Goal: Task Accomplishment & Management: Manage account settings

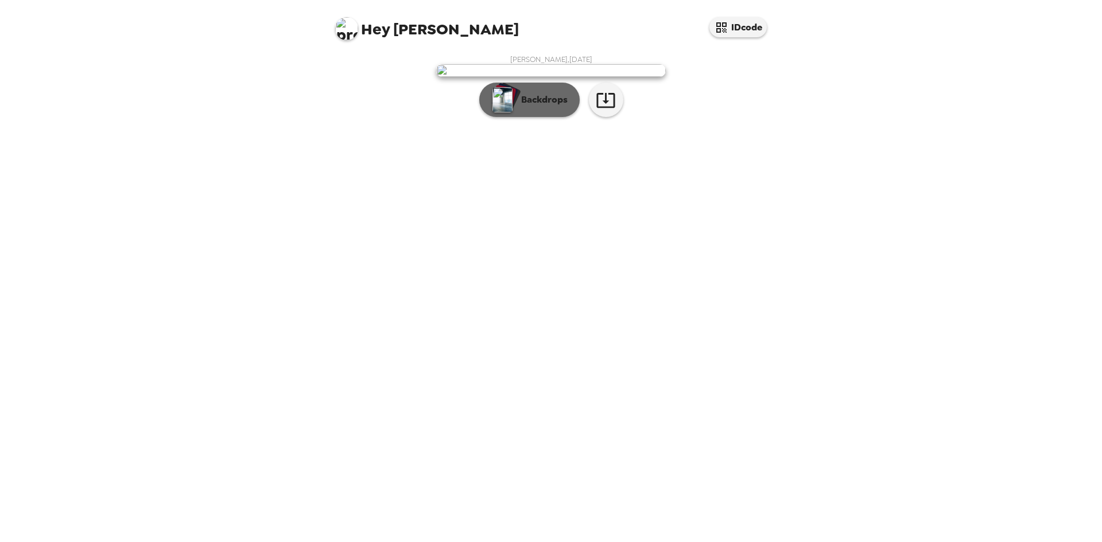
click at [513, 106] on div "button" at bounding box center [503, 95] width 23 height 21
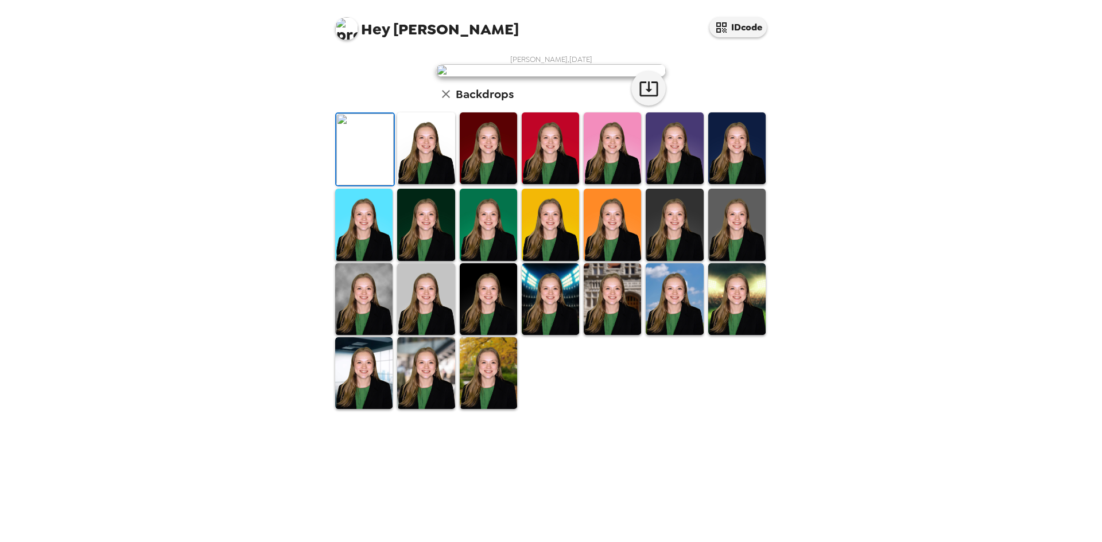
scroll to position [154, 0]
click at [421, 335] on img at bounding box center [425, 299] width 57 height 72
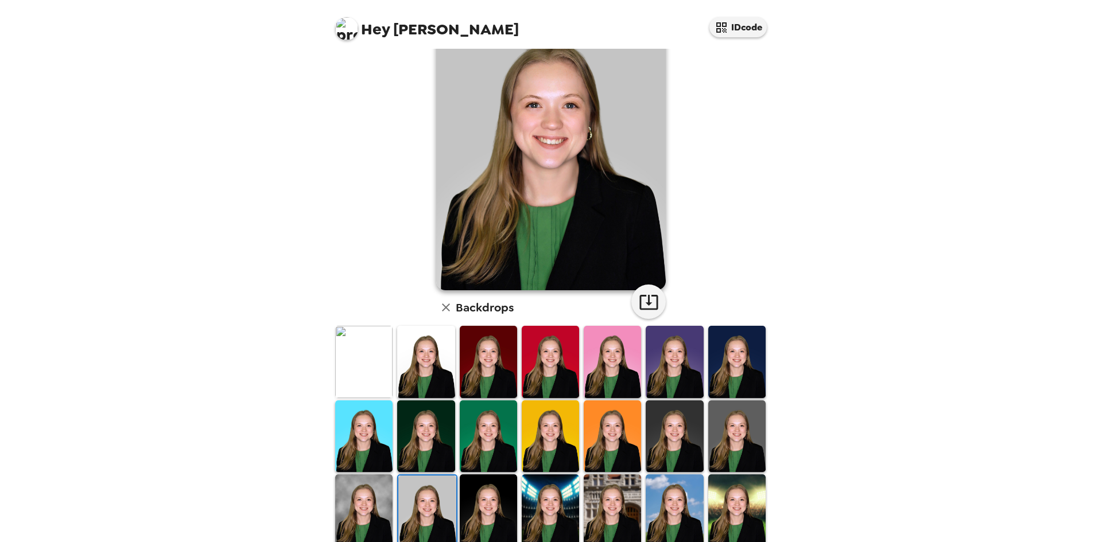
scroll to position [0, 0]
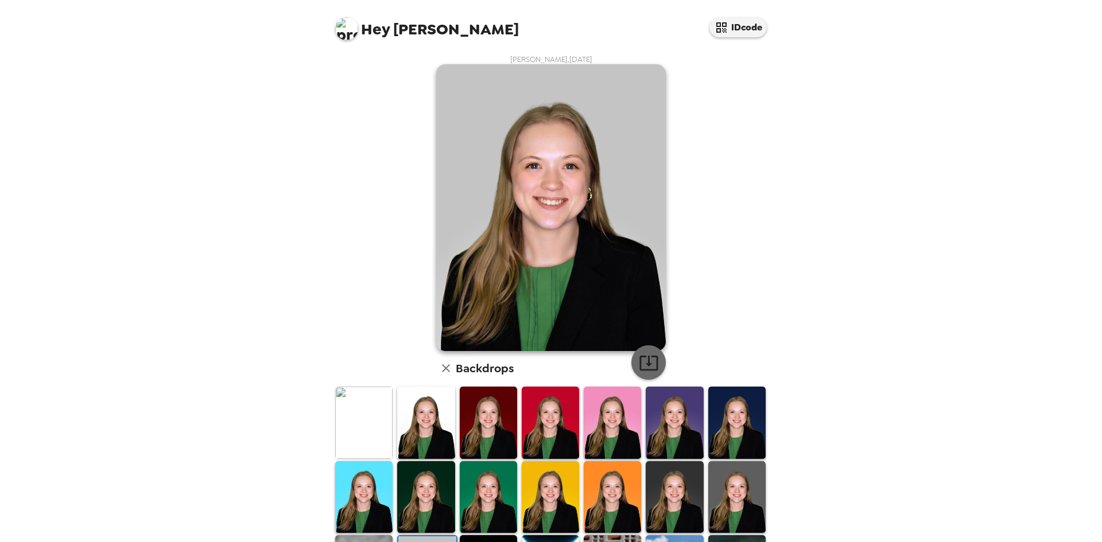
click at [641, 359] on icon "button" at bounding box center [649, 363] width 20 height 20
